Goal: Information Seeking & Learning: Find specific fact

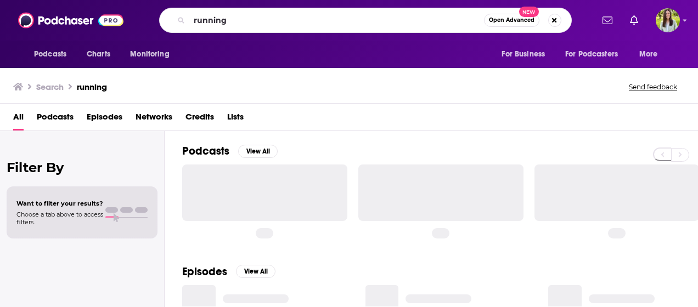
click at [261, 20] on input "running" at bounding box center [336, 21] width 295 height 18
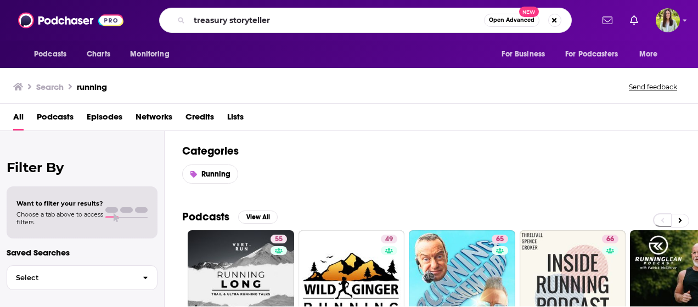
type input "treasury storyteller"
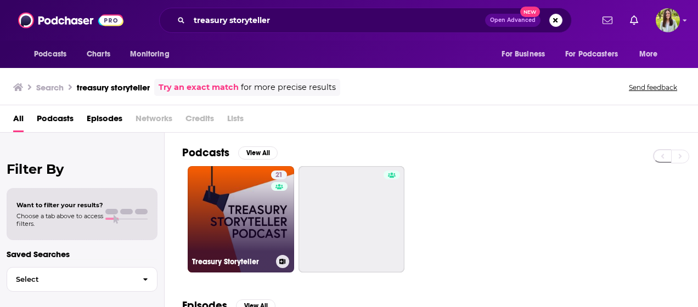
click at [241, 233] on link "21 Treasury Storyteller" at bounding box center [241, 219] width 106 height 106
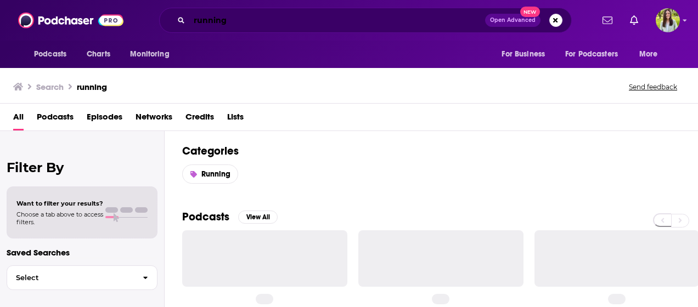
click at [294, 20] on input "running" at bounding box center [337, 21] width 296 height 18
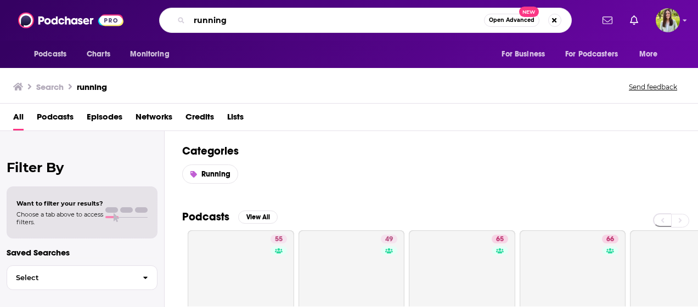
click at [294, 20] on input "running" at bounding box center [336, 21] width 295 height 18
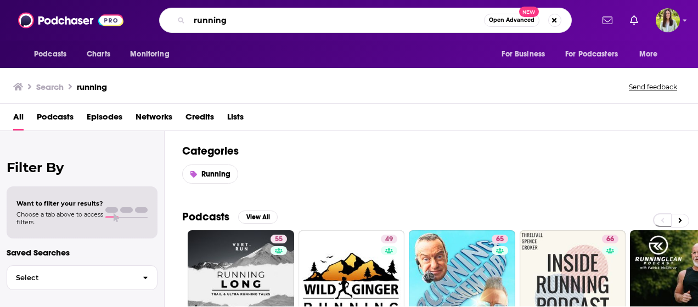
paste input "The CX Cast"
type input "The CX Cast"
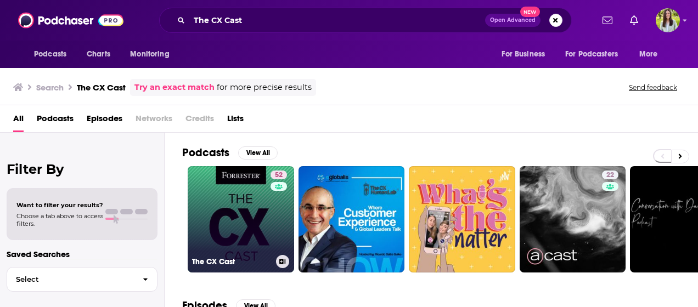
click at [243, 187] on link "52 The CX Cast" at bounding box center [241, 219] width 106 height 106
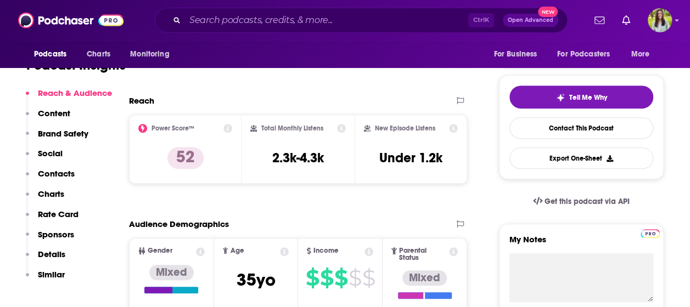
scroll to position [221, 0]
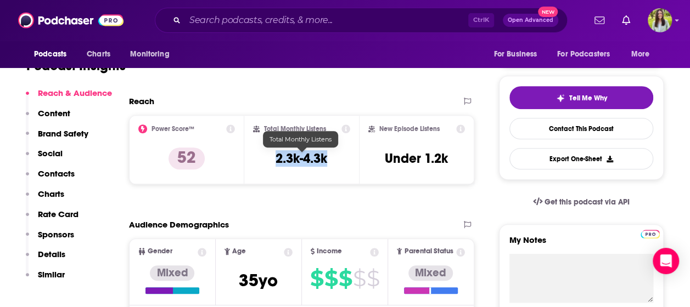
drag, startPoint x: 331, startPoint y: 156, endPoint x: 262, endPoint y: 158, distance: 69.2
click at [262, 158] on div "Total Monthly Listens 2.3k-4.3k" at bounding box center [302, 150] width 98 height 50
copy h3 "2.3k-4.3k"
